Goal: Information Seeking & Learning: Learn about a topic

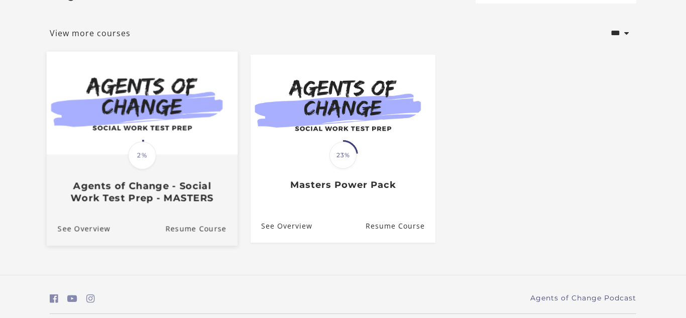
click at [118, 182] on h3 "Agents of Change - Social Work Test Prep - MASTERS" at bounding box center [142, 191] width 169 height 23
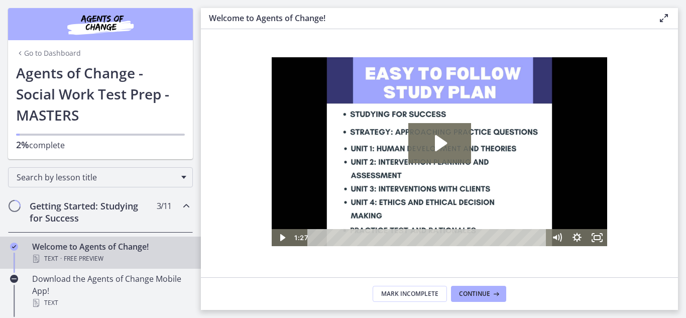
click at [106, 248] on div "Welcome to Agents of Change! Text · Free preview" at bounding box center [110, 252] width 157 height 24
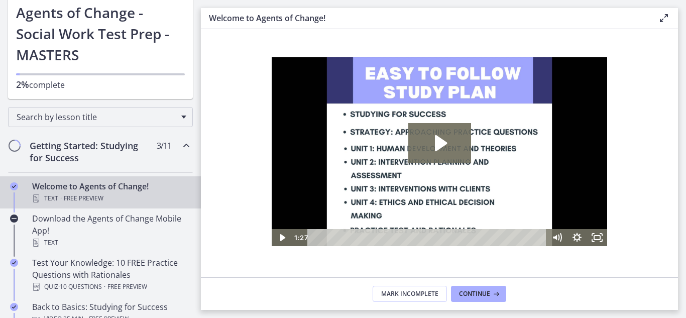
scroll to position [80, 0]
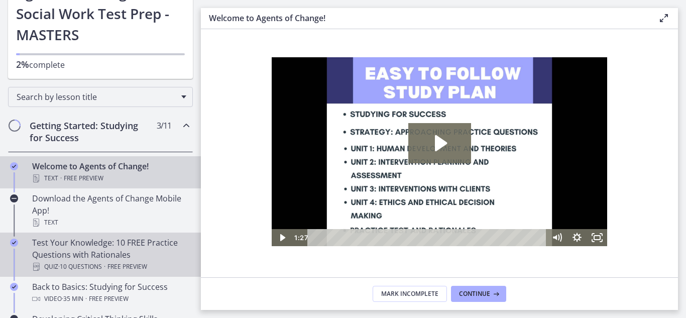
click at [97, 248] on div "Test Your Knowledge: 10 FREE Practice Questions with Rationales Quiz · 10 Quest…" at bounding box center [110, 254] width 157 height 36
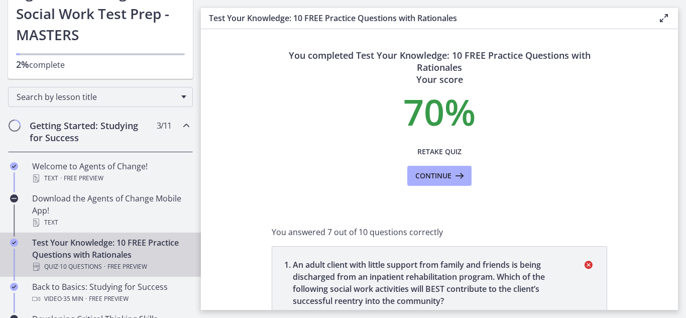
click at [97, 248] on div "Test Your Knowledge: 10 FREE Practice Questions with Rationales Quiz · 10 Quest…" at bounding box center [110, 254] width 157 height 36
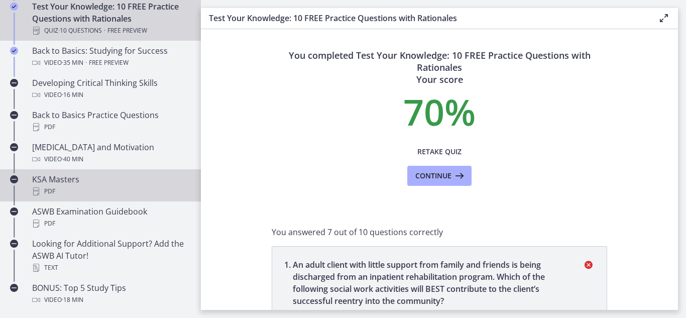
scroll to position [321, 0]
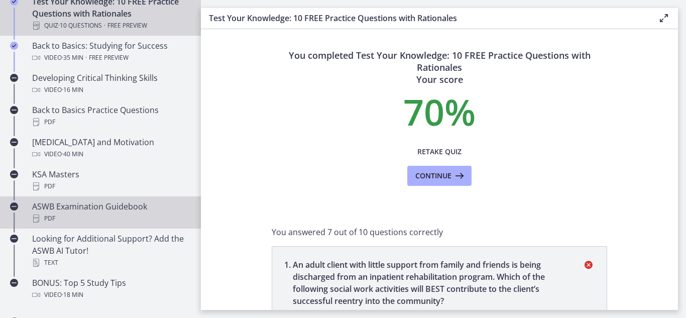
click at [96, 205] on div "ASWB Examination Guidebook PDF" at bounding box center [110, 212] width 157 height 24
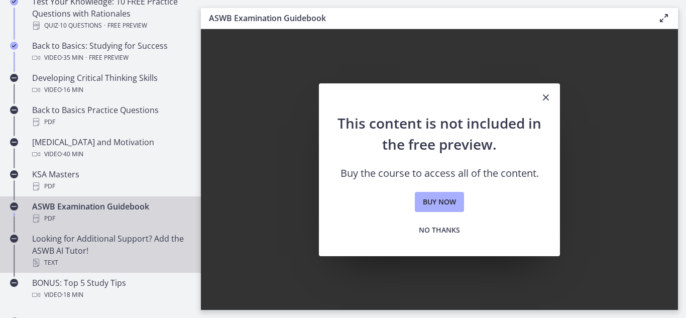
click at [89, 241] on div "Looking for Additional Support? Add the ASWB AI Tutor! Text" at bounding box center [110, 250] width 157 height 36
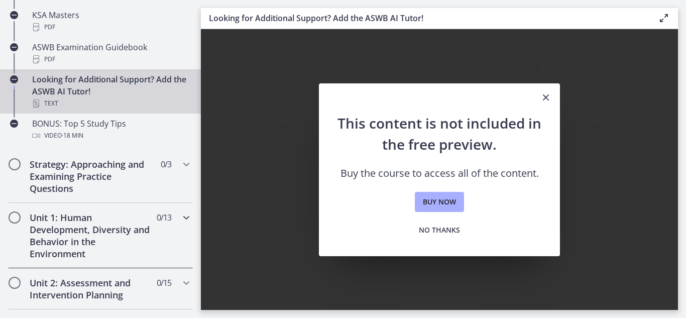
scroll to position [482, 0]
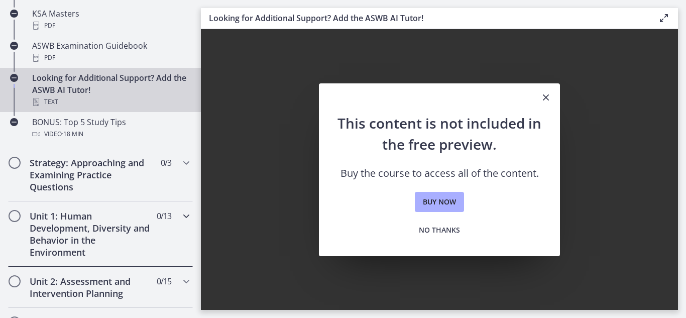
click at [93, 220] on h2 "Unit 1: Human Development, Diversity and Behavior in the Environment" at bounding box center [91, 234] width 122 height 48
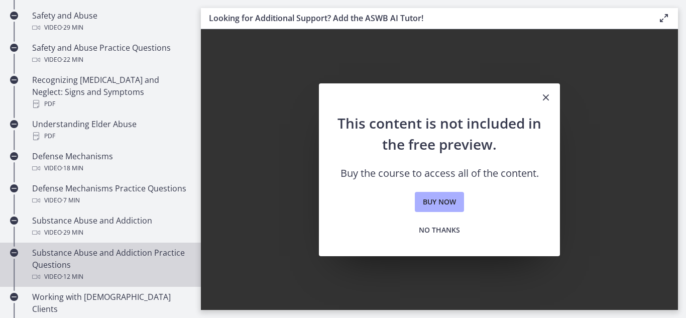
click at [88, 253] on div "Substance Abuse and Addiction Practice Questions Video · 12 min" at bounding box center [110, 264] width 157 height 36
click at [449, 226] on span "No thanks" at bounding box center [439, 230] width 41 height 12
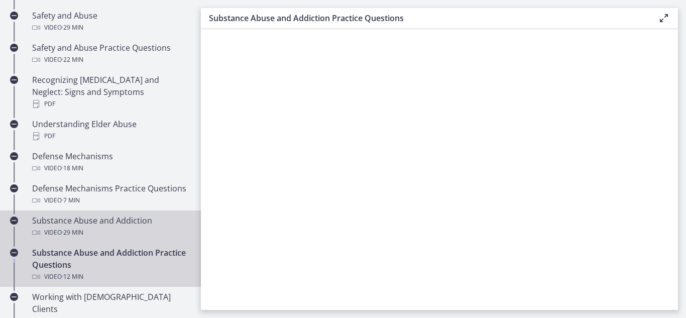
click at [99, 214] on div "Substance Abuse and Addiction Video · 29 min" at bounding box center [110, 226] width 157 height 24
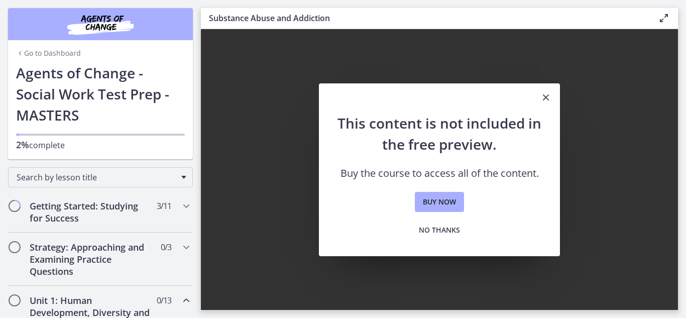
click at [43, 56] on link "Go to Dashboard" at bounding box center [48, 53] width 65 height 10
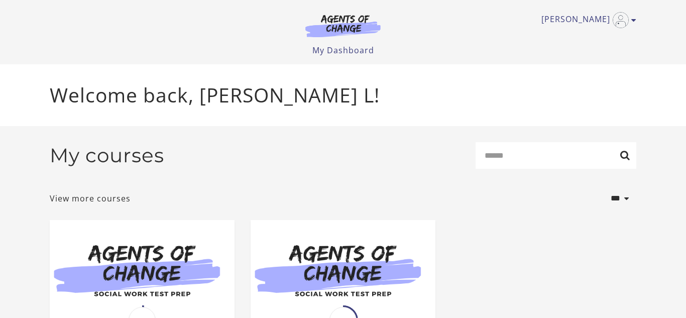
click at [33, 169] on section "**********" at bounding box center [343, 283] width 686 height 314
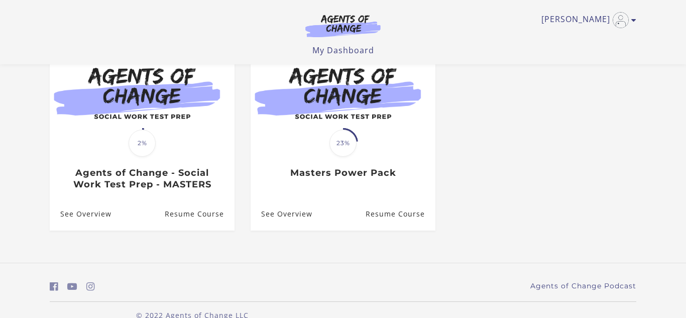
scroll to position [93, 0]
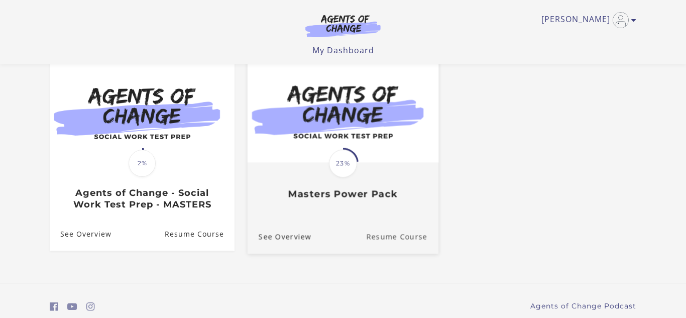
click at [393, 242] on link "Resume Course" at bounding box center [402, 237] width 72 height 34
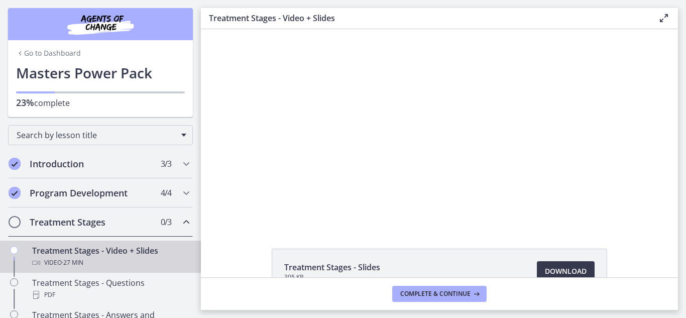
click at [302, 126] on div at bounding box center [439, 127] width 349 height 196
click at [229, 168] on div "Click for sound @keyframes VOLUME_SMALL_WAVE_FLASH { 0% { opacity: 0; } 33% { o…" at bounding box center [439, 127] width 477 height 196
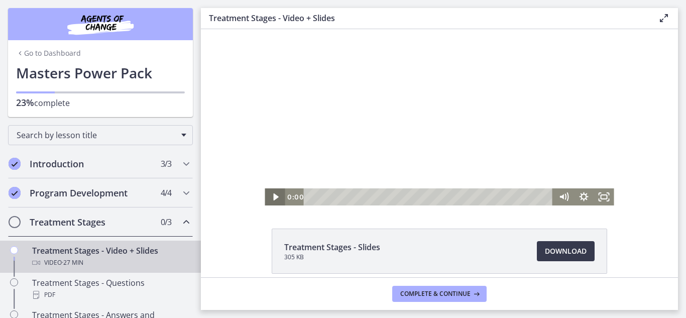
click at [274, 200] on icon "Play Video" at bounding box center [275, 196] width 5 height 7
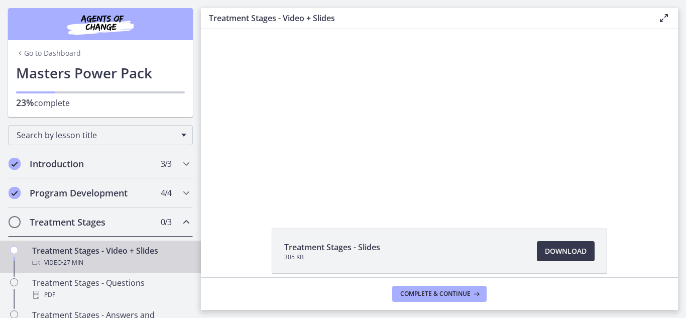
click at [241, 233] on div "Treatment Stages - Slides 305 KB Download Opens in a new window" at bounding box center [439, 274] width 477 height 93
click at [235, 233] on div "Treatment Stages - Slides 305 KB Download Opens in a new window" at bounding box center [439, 274] width 477 height 93
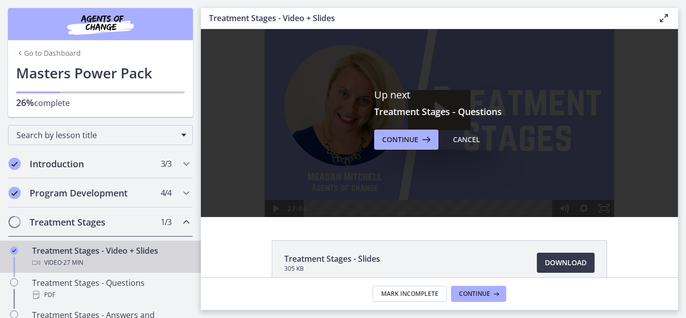
scroll to position [0, 0]
click at [426, 142] on icon at bounding box center [425, 140] width 14 height 12
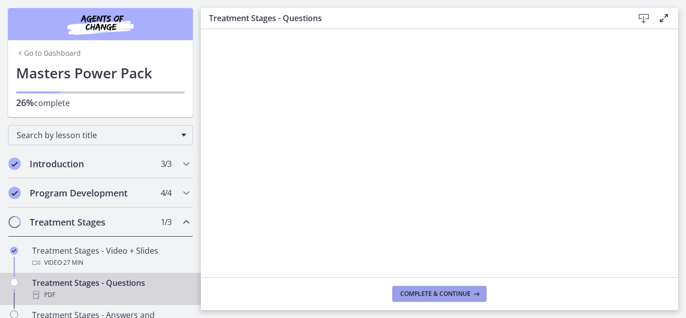
click at [420, 292] on span "Complete & continue" at bounding box center [435, 294] width 70 height 8
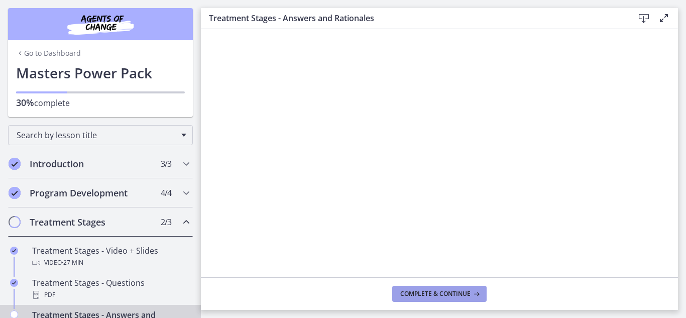
click at [452, 290] on span "Complete & continue" at bounding box center [435, 294] width 70 height 8
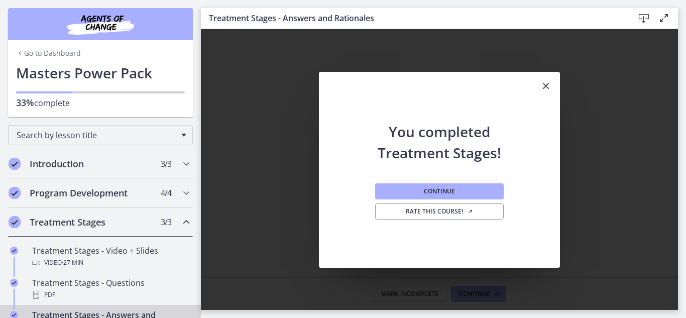
click at [334, 185] on div "You completed Treatment Stages! Continue Rate this course!" at bounding box center [439, 184] width 241 height 167
click at [336, 193] on div "You completed Treatment Stages! Continue Rate this course!" at bounding box center [439, 184] width 241 height 167
click at [402, 187] on button "Continue" at bounding box center [439, 191] width 129 height 16
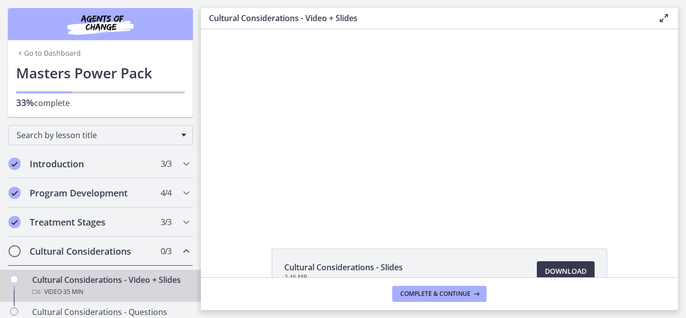
click at [223, 250] on div "Cultural Considerations - Slides 2.46 MB Download Opens in a new window" at bounding box center [439, 294] width 477 height 93
